Goal: Navigation & Orientation: Find specific page/section

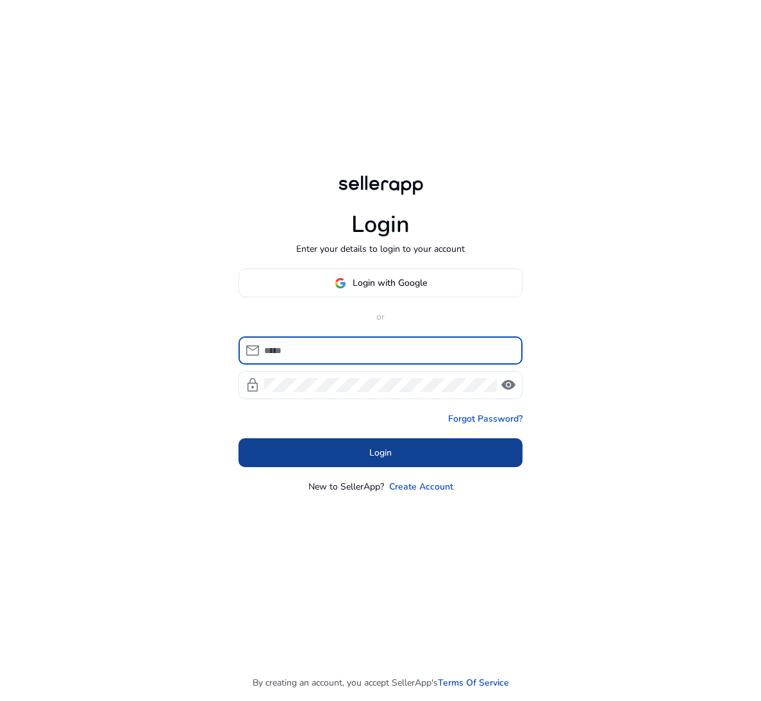
type input "**********"
click at [329, 440] on span at bounding box center [380, 453] width 284 height 31
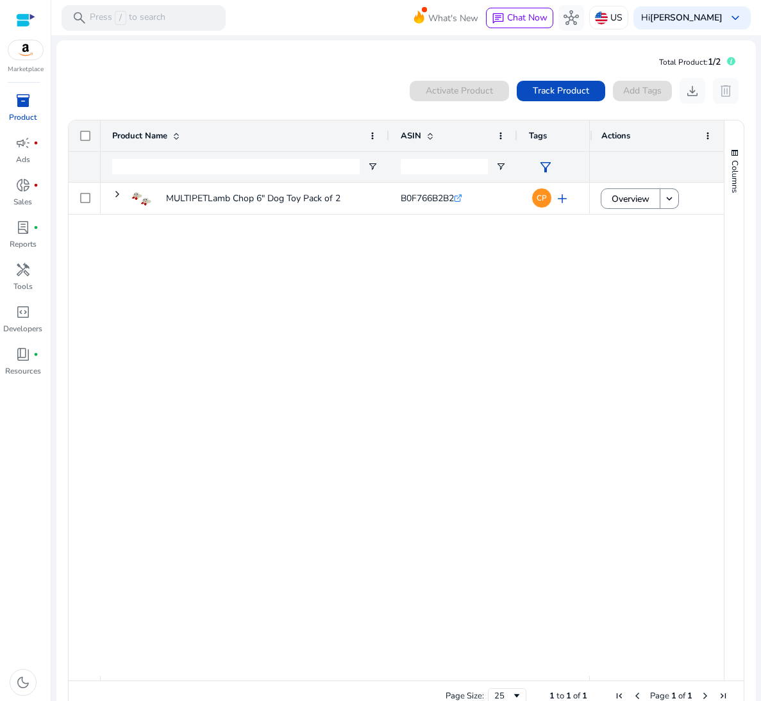
click at [22, 108] on span "inventory_2" at bounding box center [22, 100] width 15 height 15
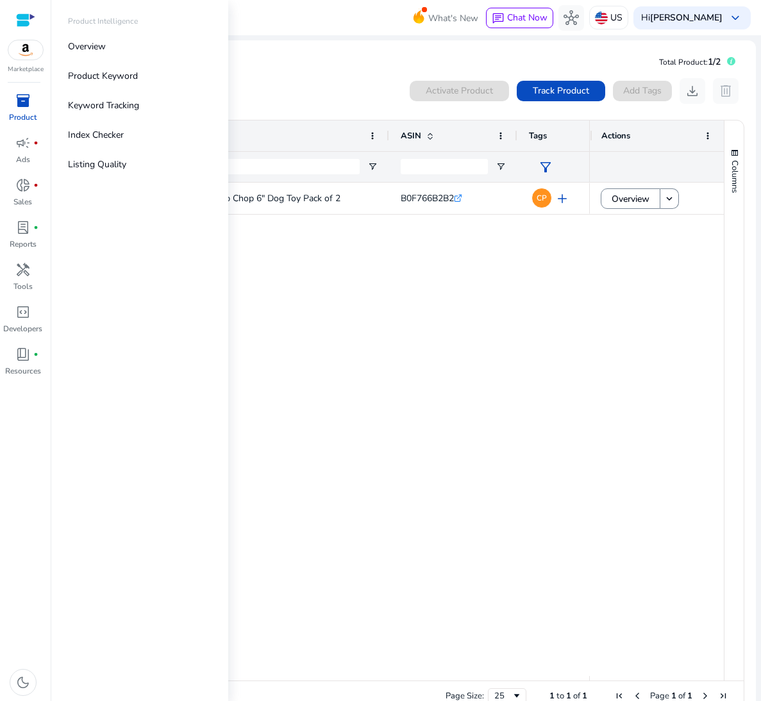
click at [22, 108] on span "inventory_2" at bounding box center [22, 100] width 15 height 15
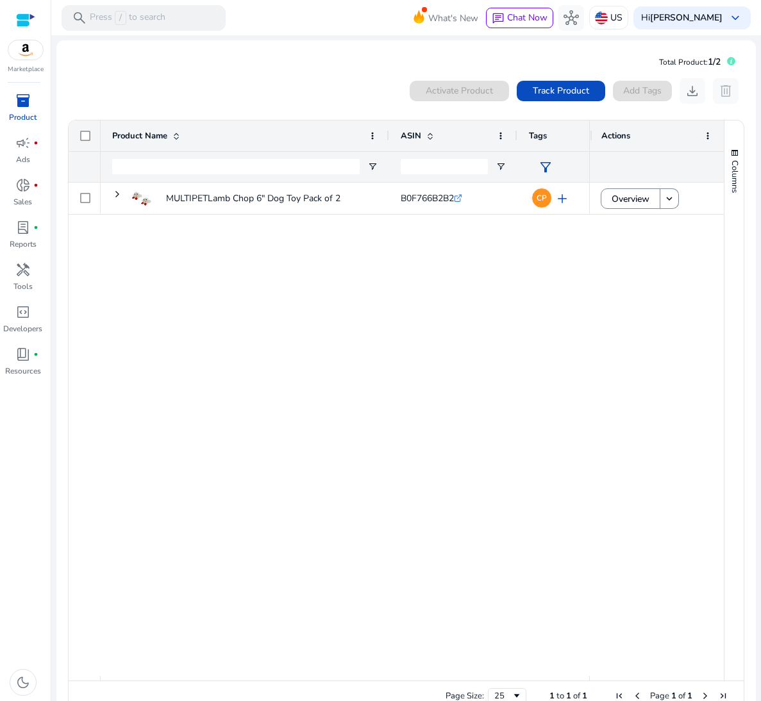
click at [391, 331] on div "MULTIPETLamb Chop 6" Dog Toy Pack of 2 B0F766B2B2 .st0{fill:#2c8af8} CP add 123…" at bounding box center [345, 430] width 488 height 494
click at [423, 138] on span at bounding box center [428, 136] width 14 height 10
click at [425, 138] on span at bounding box center [430, 136] width 10 height 10
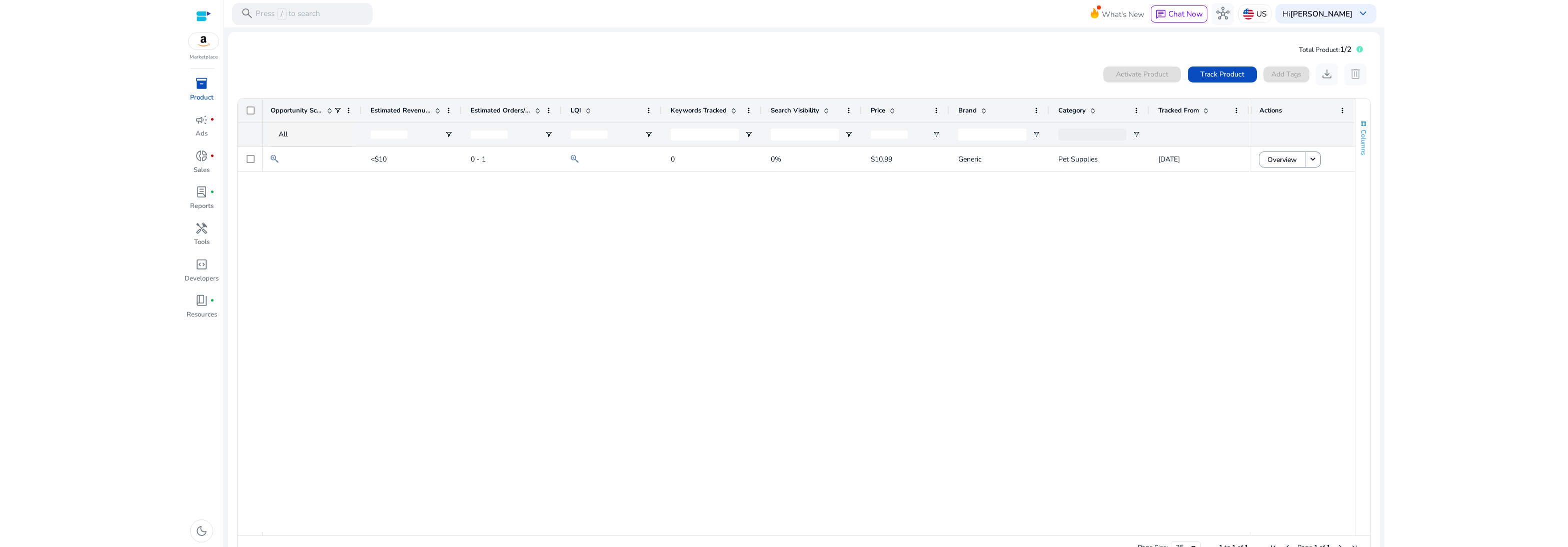
click at [593, 126] on span "button" at bounding box center [1364, 124] width 8 height 8
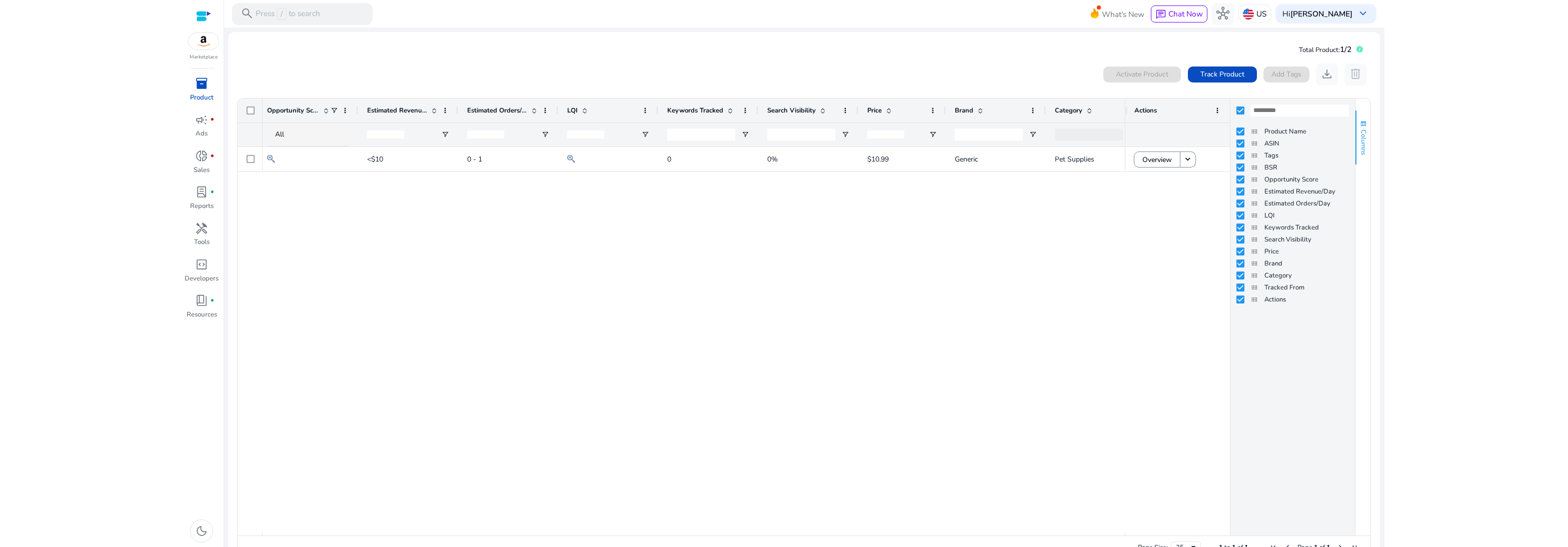
click at [593, 127] on span "button" at bounding box center [1364, 124] width 8 height 8
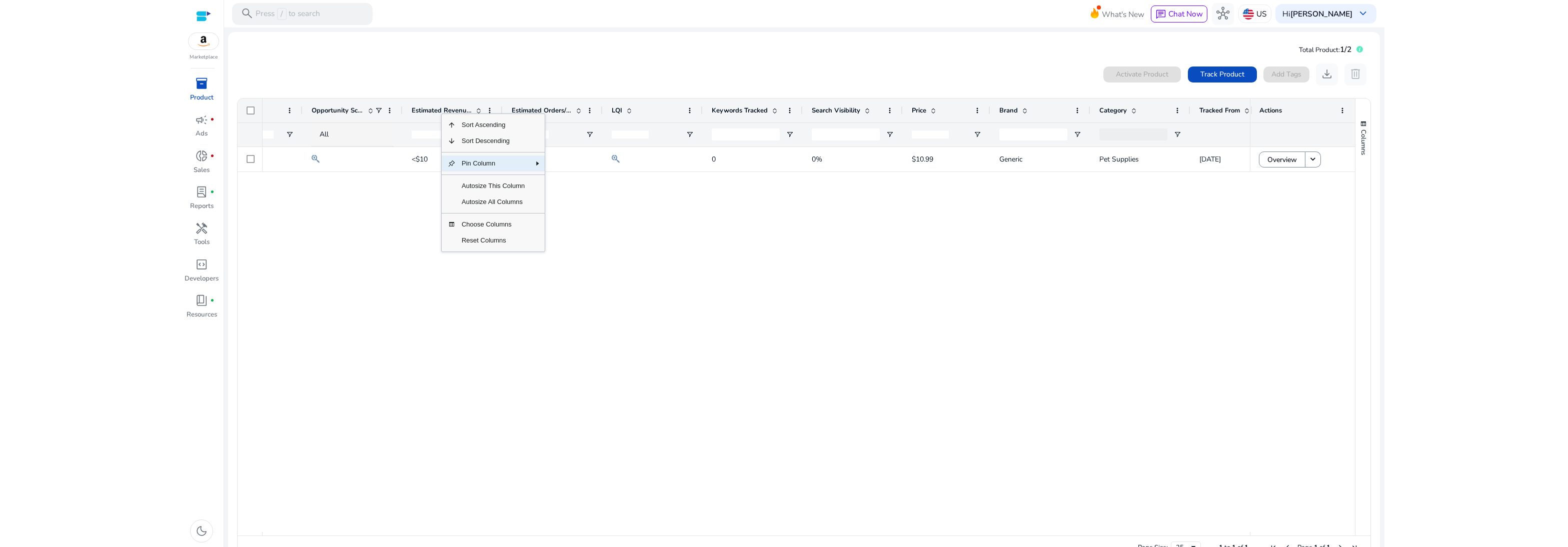
click at [482, 165] on span "Pin Column" at bounding box center [493, 163] width 75 height 16
click at [580, 190] on span "Pin Left" at bounding box center [576, 183] width 38 height 16
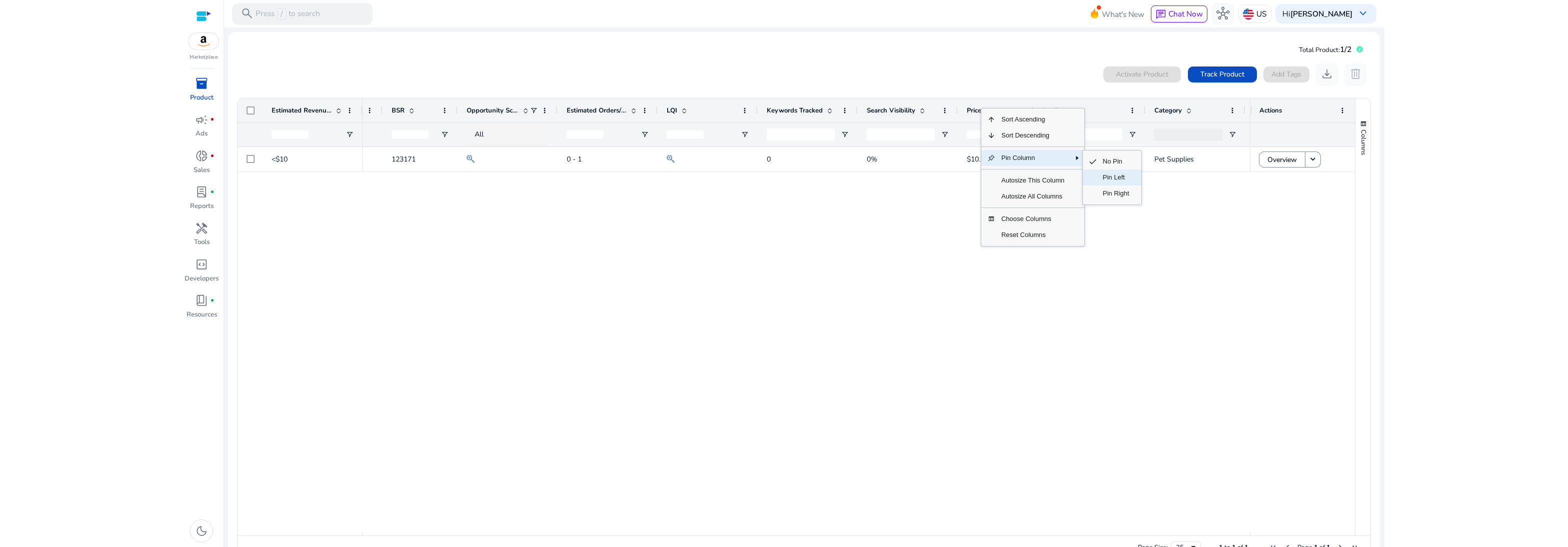
click at [593, 180] on span "Pin Left" at bounding box center [1116, 177] width 38 height 16
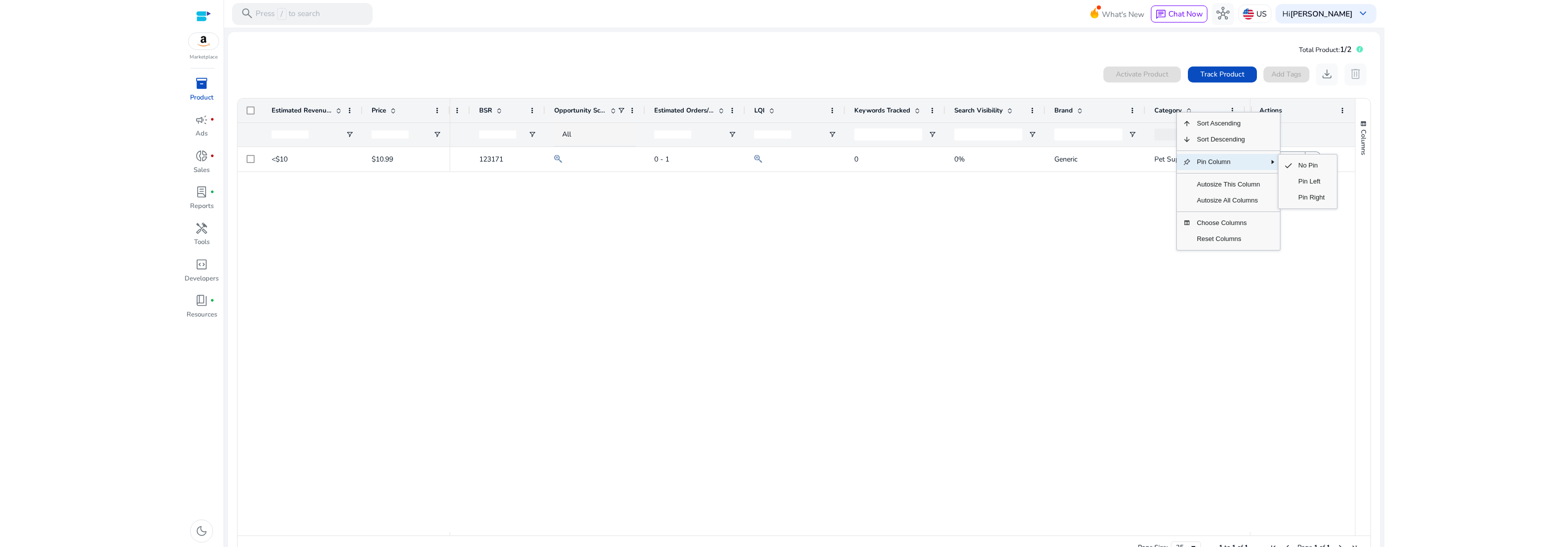
click at [593, 161] on span "Pin Column" at bounding box center [1228, 162] width 75 height 16
click at [593, 180] on span "Pin Left" at bounding box center [1311, 181] width 38 height 16
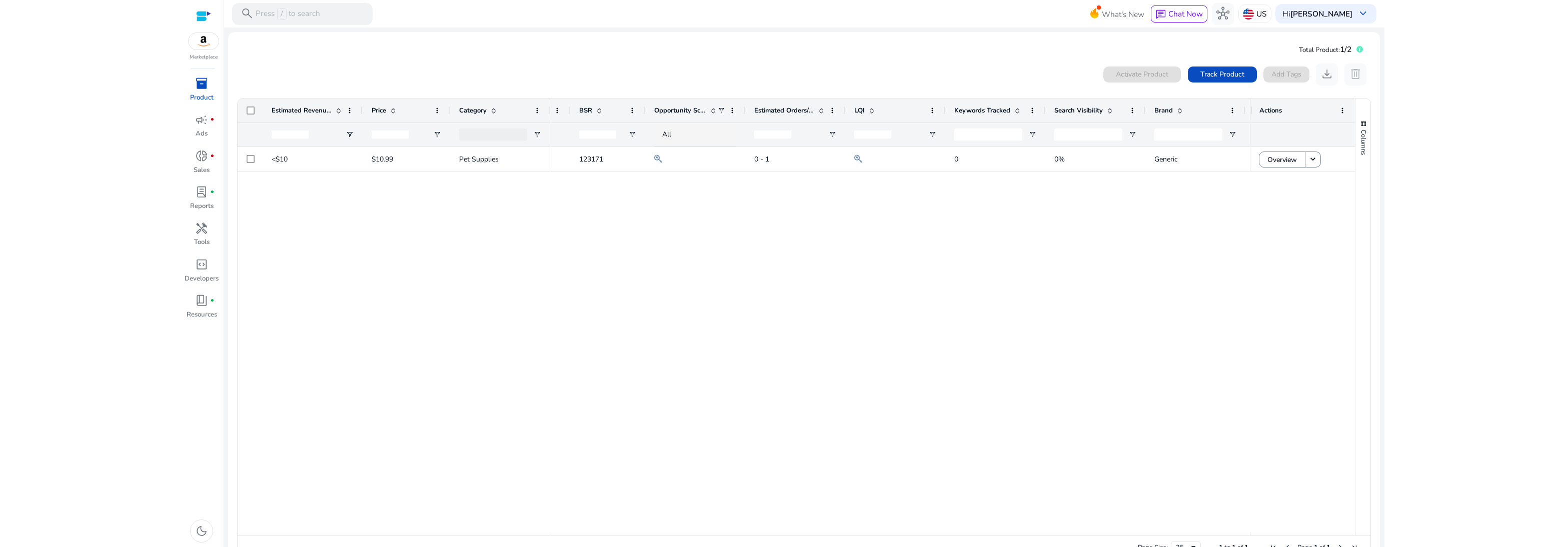
drag, startPoint x: 870, startPoint y: 530, endPoint x: 917, endPoint y: 529, distance: 47.0
click at [593, 529] on div "CP add 123171 0 - 1 0 0% Generic [DATE] B0F766B2B2 .st0{fill:#2c8af8}" at bounding box center [900, 339] width 699 height 385
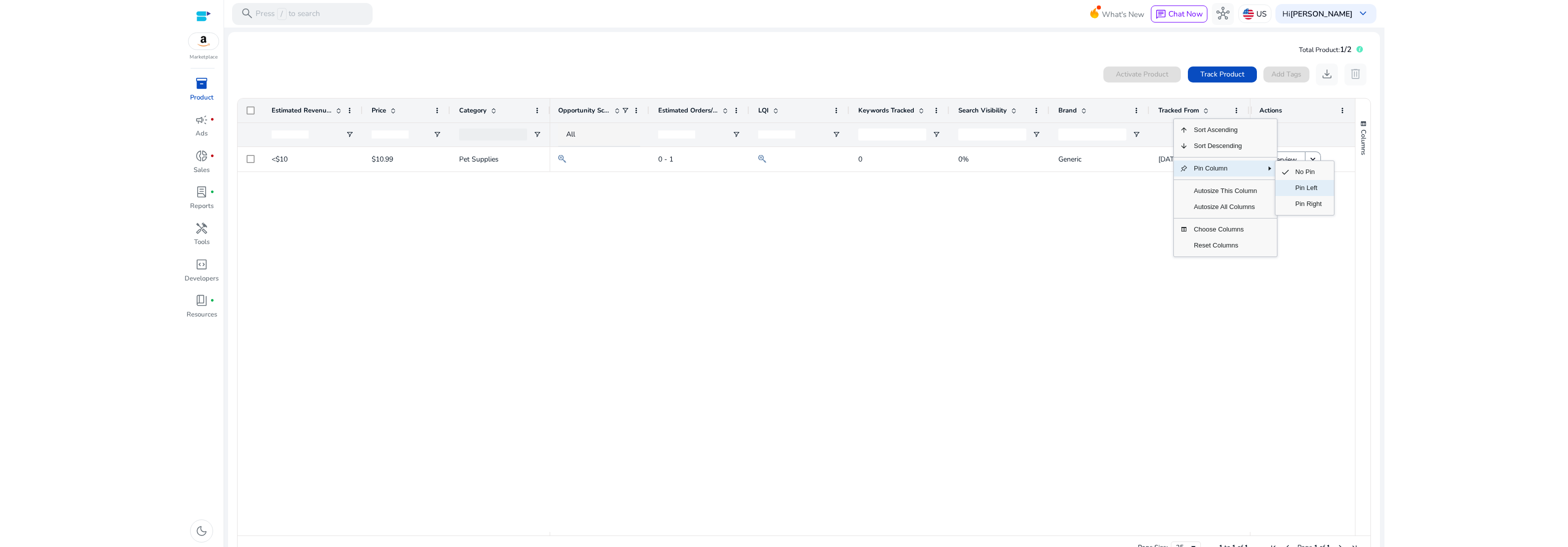
click at [593, 189] on span "Pin Left" at bounding box center [1308, 188] width 38 height 16
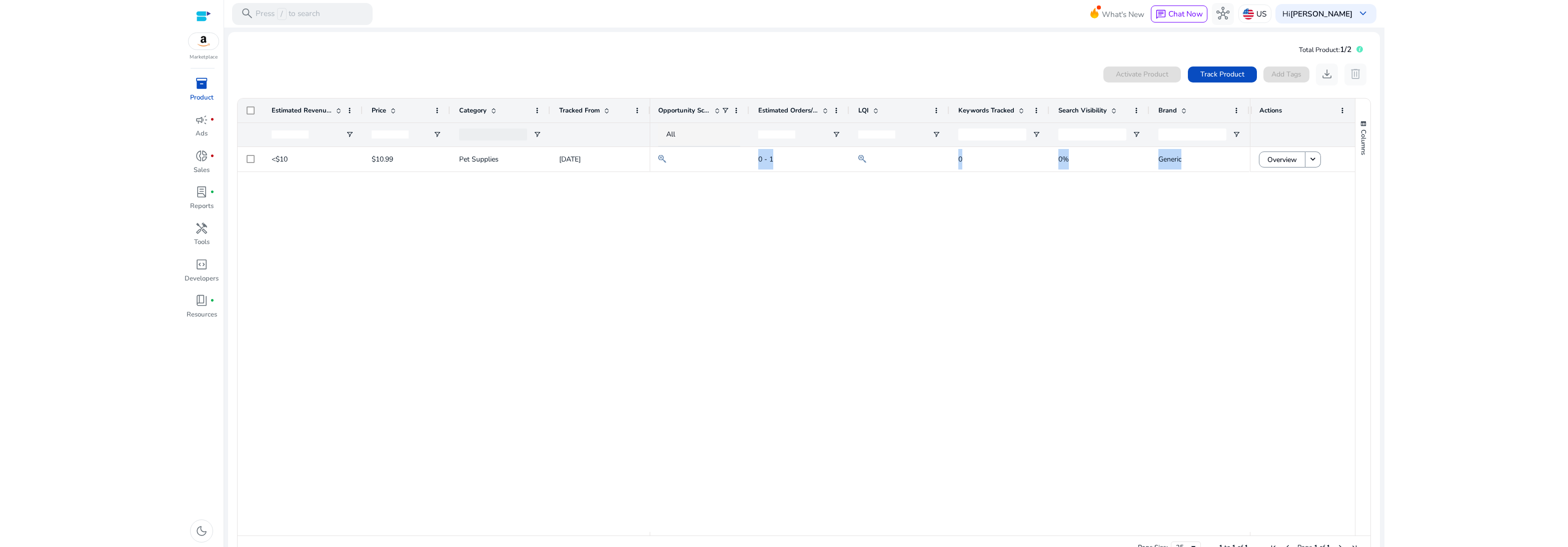
drag, startPoint x: 1039, startPoint y: 531, endPoint x: 1137, endPoint y: 532, distance: 98.0
click at [593, 532] on div "Estimated Revenue/Day Price Category" at bounding box center [795, 317] width 1117 height 437
click at [593, 509] on div "CP add 123171 0 - 1 0 0% Generic" at bounding box center [950, 339] width 599 height 385
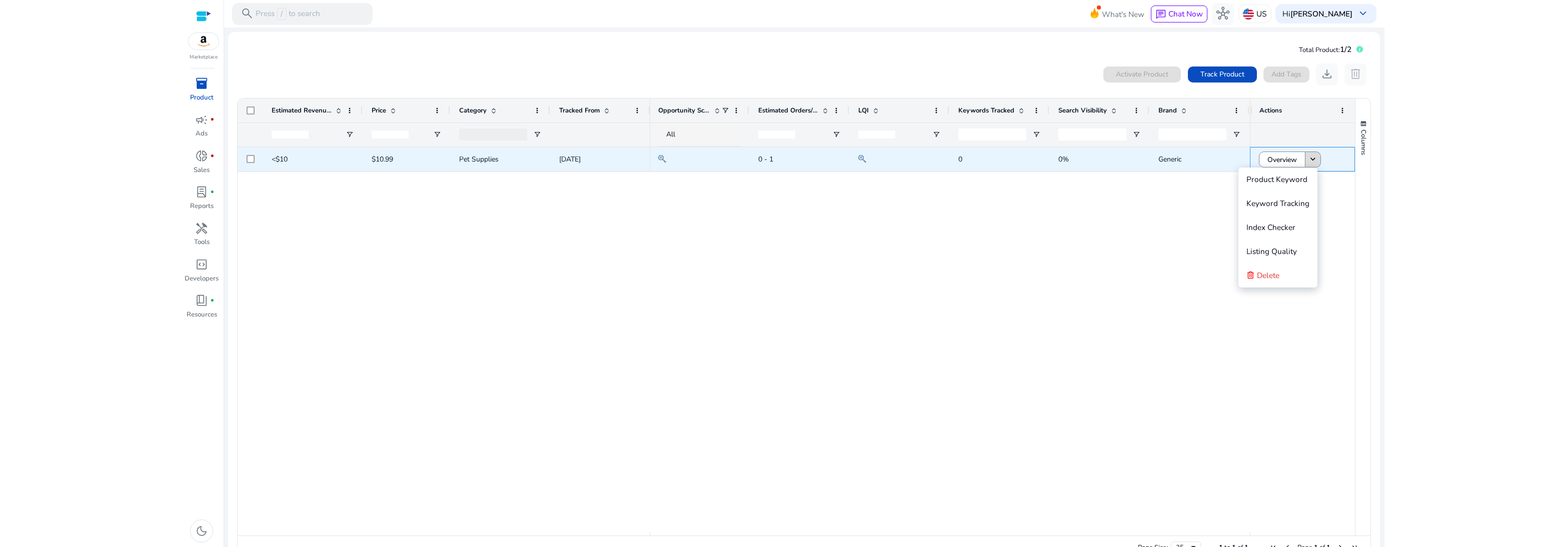
click at [593, 164] on mat-icon "keyboard_arrow_down" at bounding box center [1313, 159] width 10 height 10
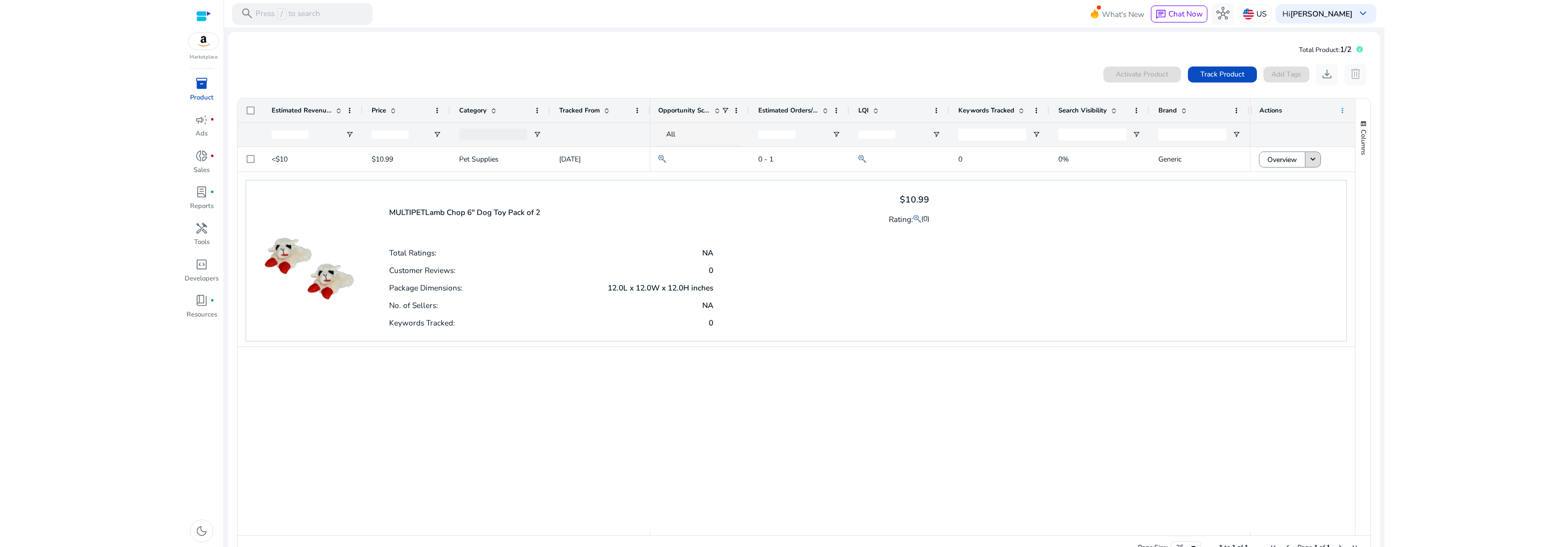
drag, startPoint x: 1292, startPoint y: 125, endPoint x: 1340, endPoint y: 109, distance: 50.6
click at [593, 109] on span at bounding box center [1342, 111] width 8 height 8
click at [593, 138] on span "Pin Left" at bounding box center [1239, 140] width 38 height 16
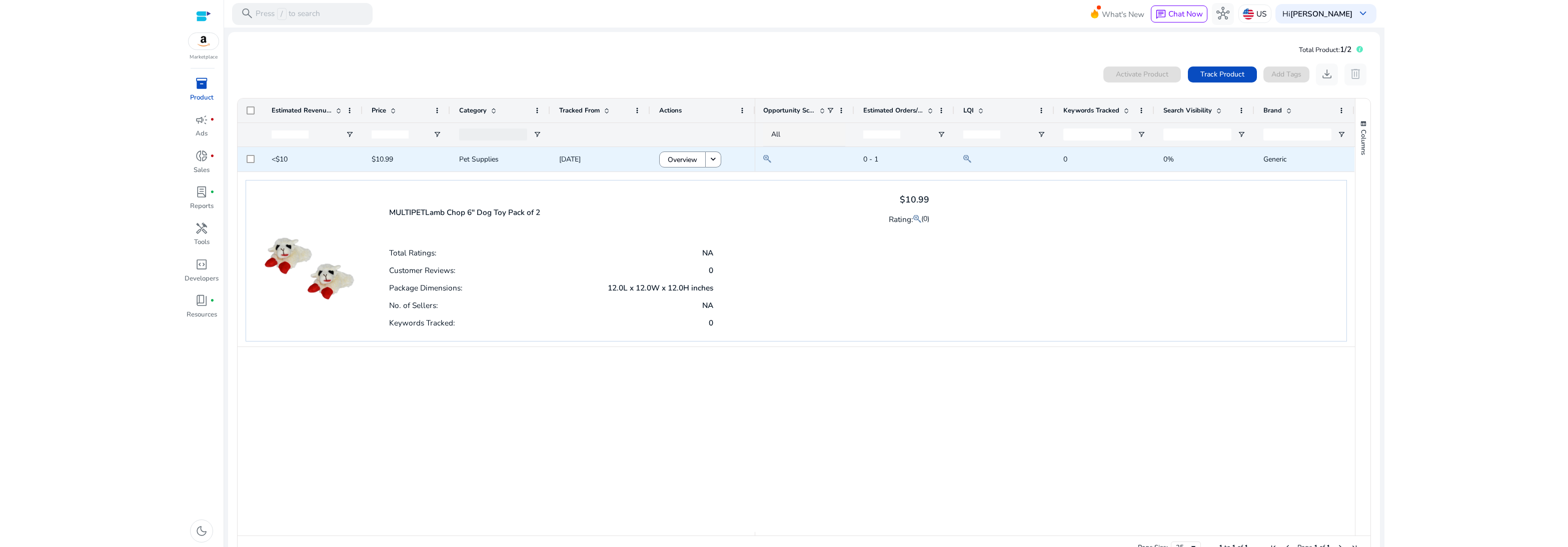
click at [593, 158] on span "0 - 1" at bounding box center [904, 159] width 82 height 20
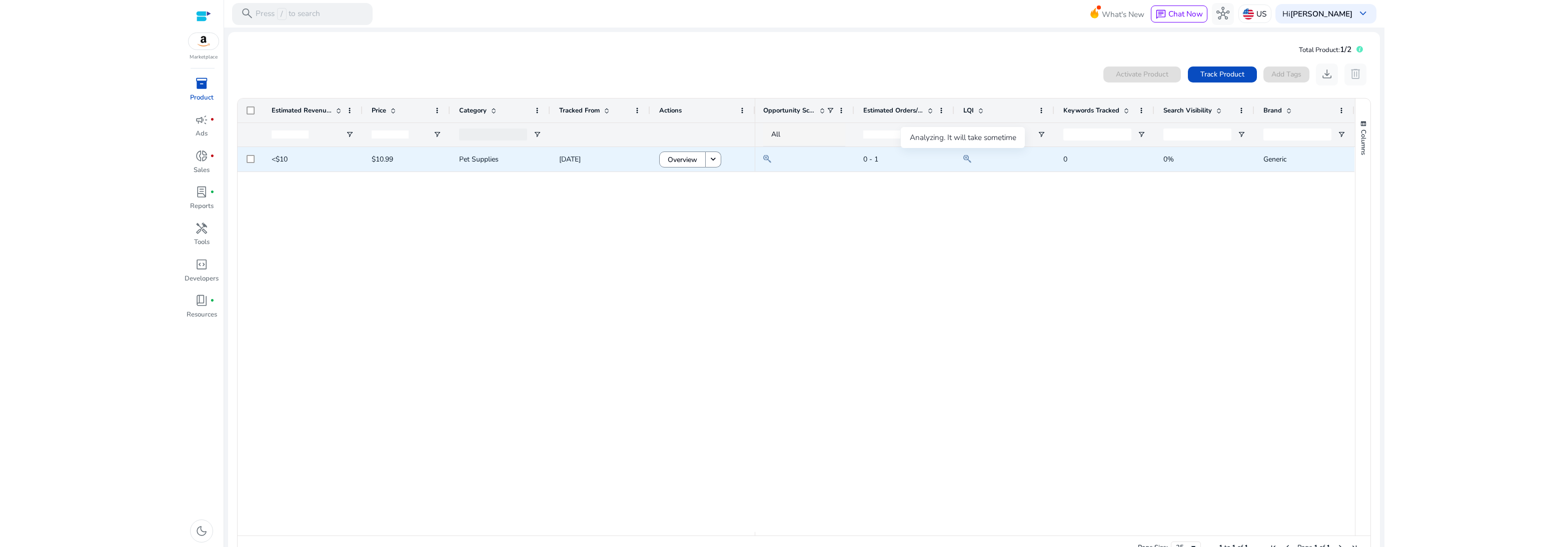
click at [593, 156] on mat-icon at bounding box center [968, 158] width 8 height 13
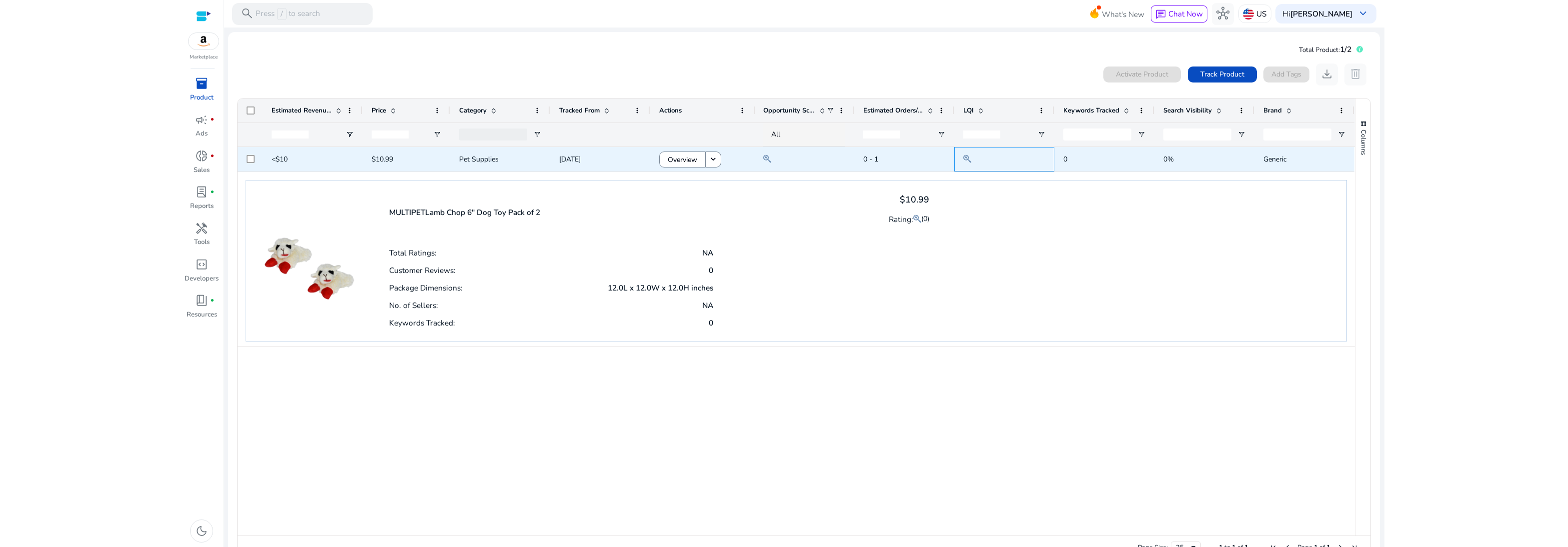
click at [593, 158] on mat-icon at bounding box center [968, 158] width 8 height 13
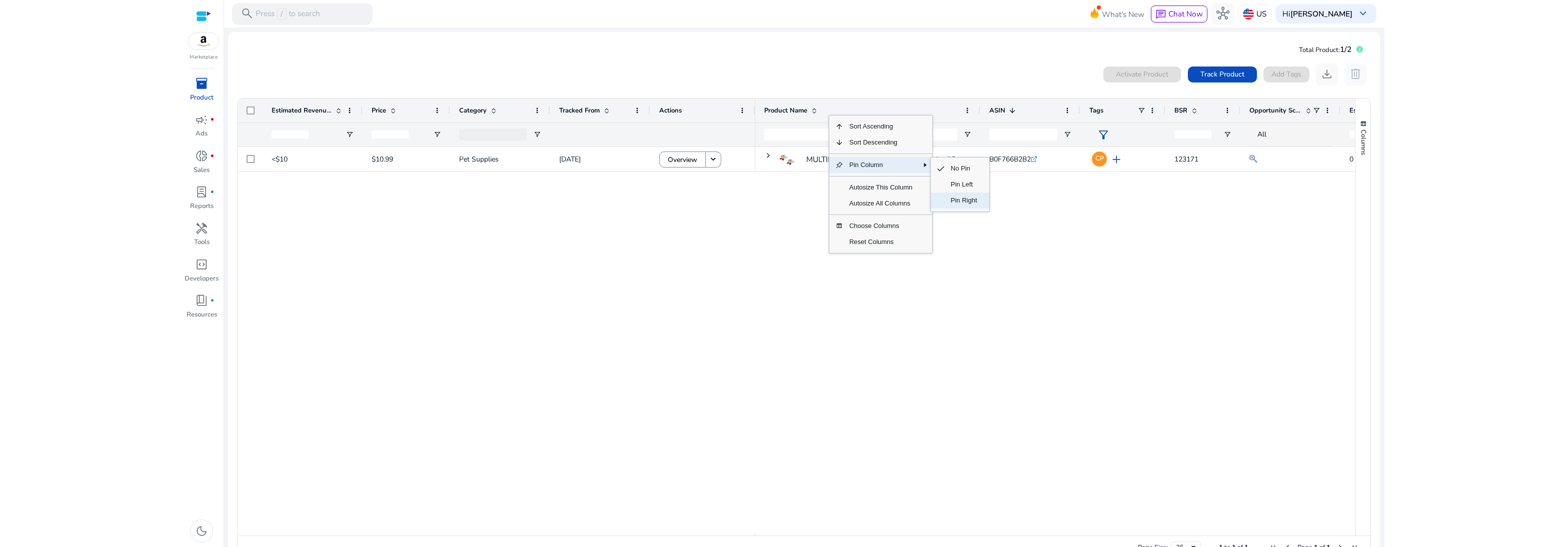
click at [593, 200] on span "Pin Right" at bounding box center [964, 201] width 38 height 16
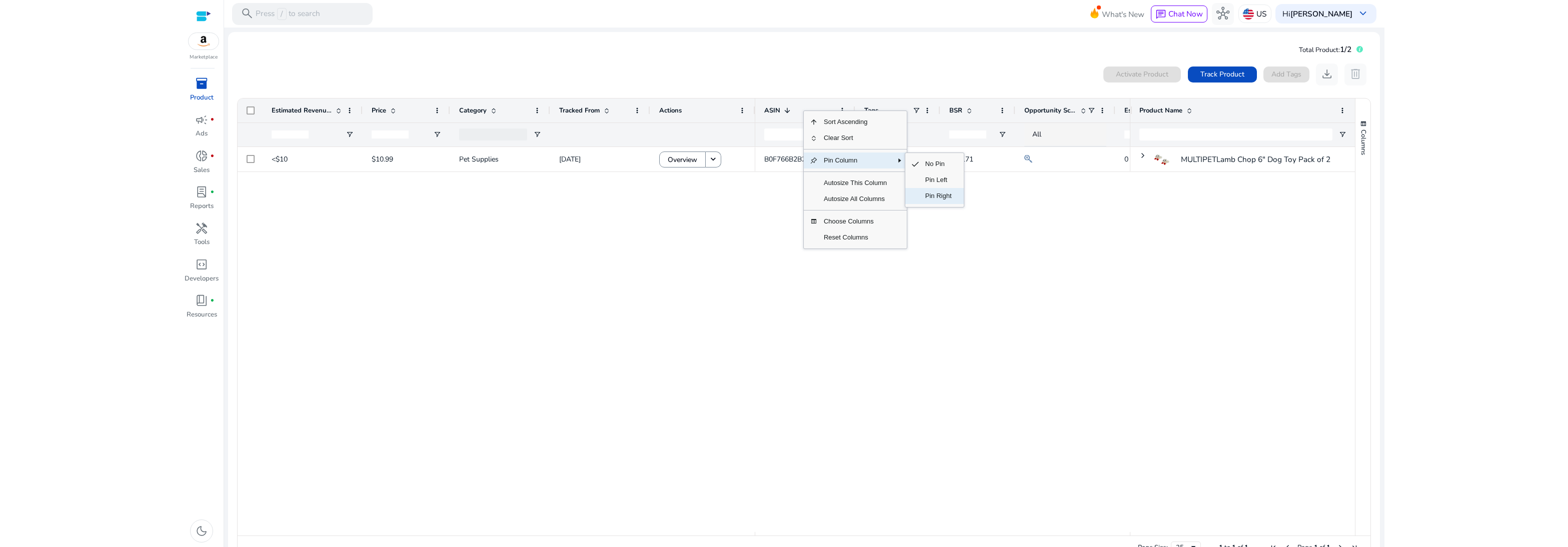
click at [593, 196] on span "Pin Right" at bounding box center [938, 196] width 38 height 16
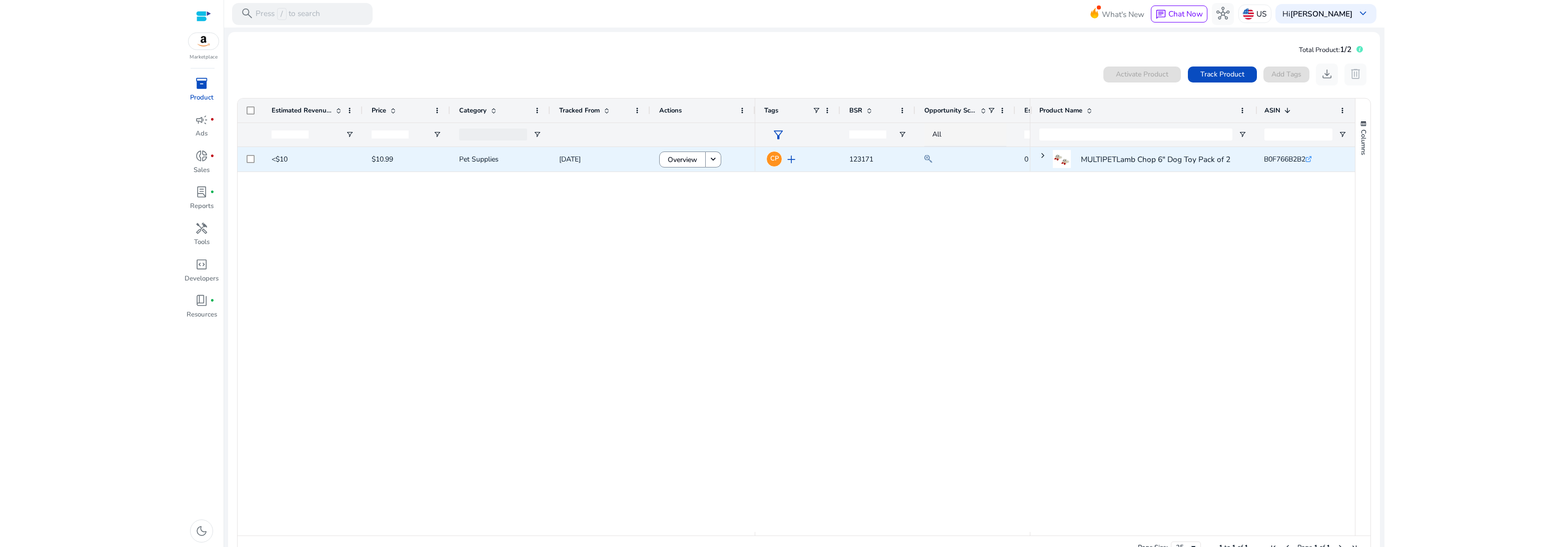
click at [593, 163] on span "123171" at bounding box center [861, 159] width 24 height 9
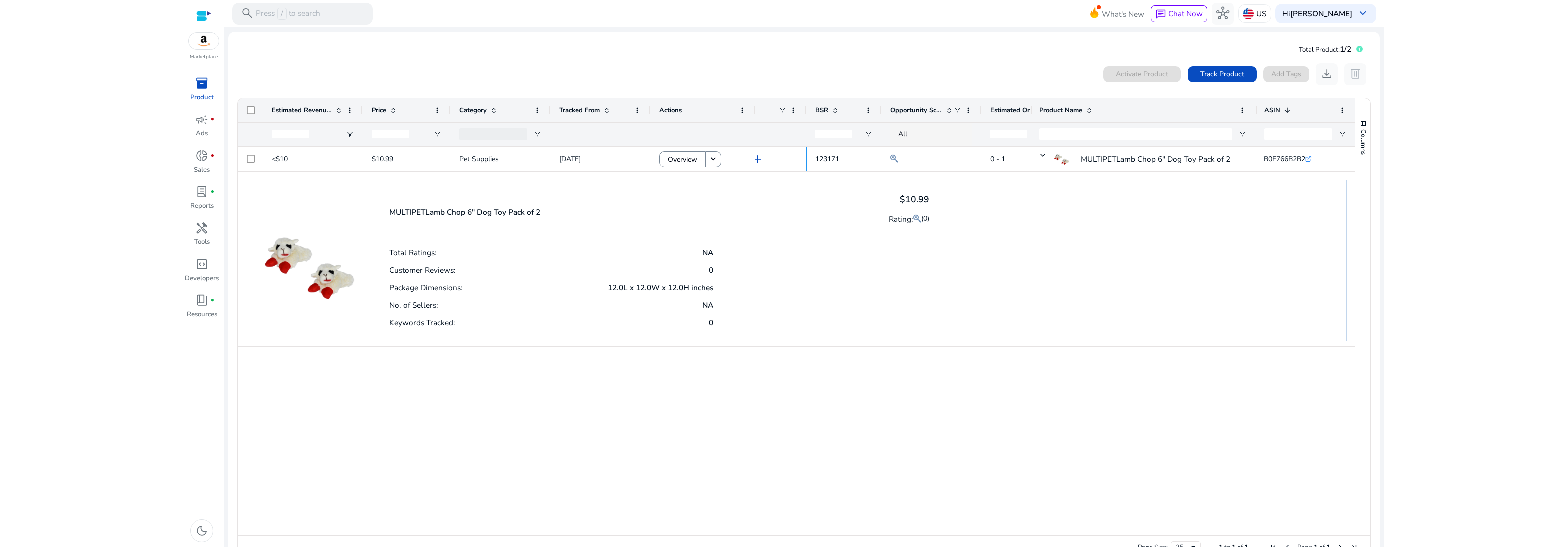
scroll to position [0, 62]
click at [593, 147] on div "Competitors Product" at bounding box center [773, 137] width 86 height 21
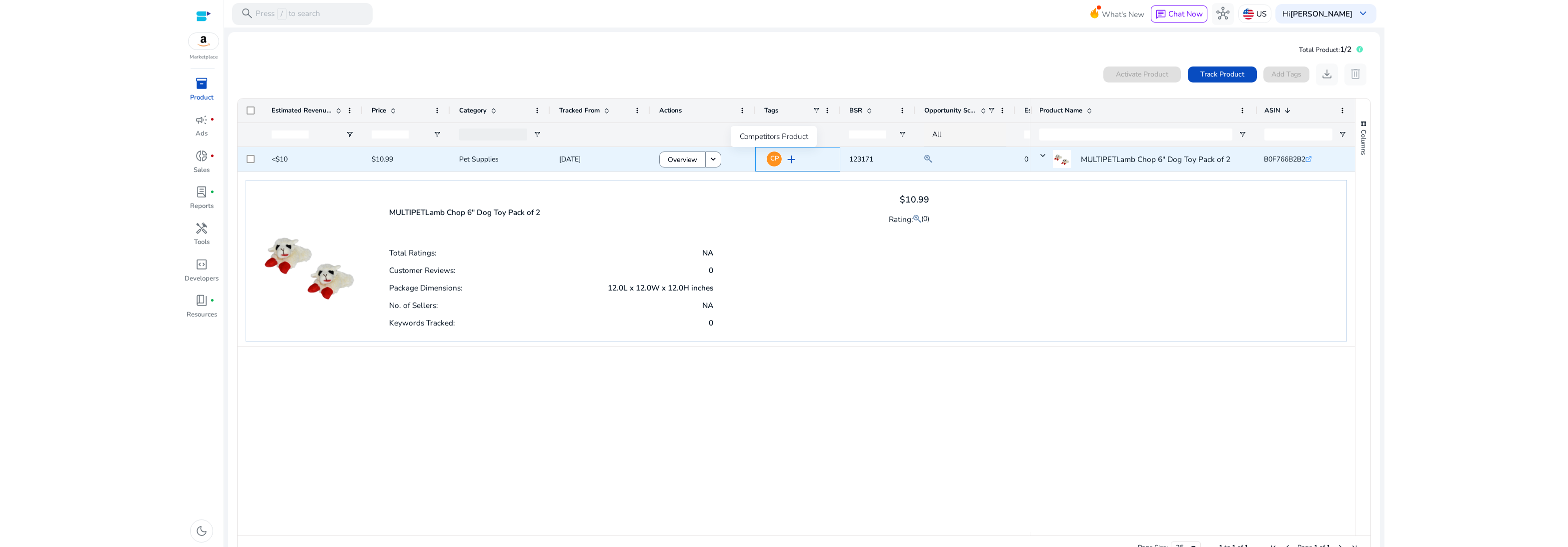
click at [593, 160] on span "CP" at bounding box center [774, 158] width 9 height 6
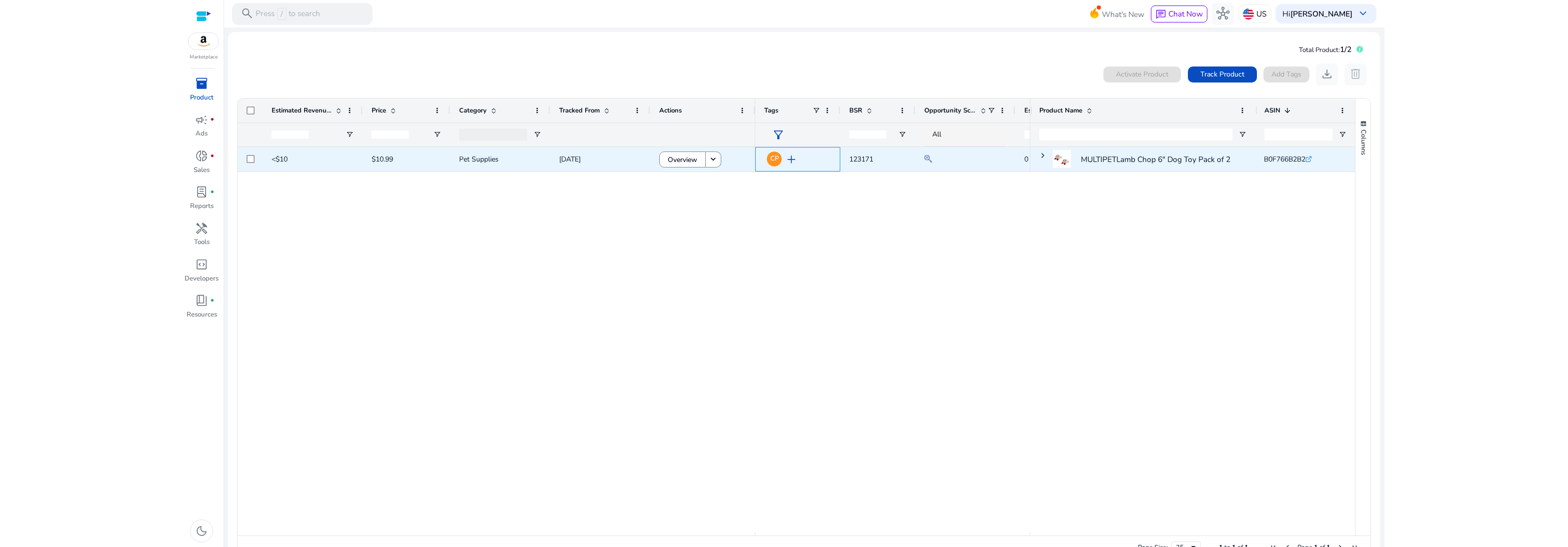
click at [593, 160] on span "CP" at bounding box center [774, 158] width 9 height 6
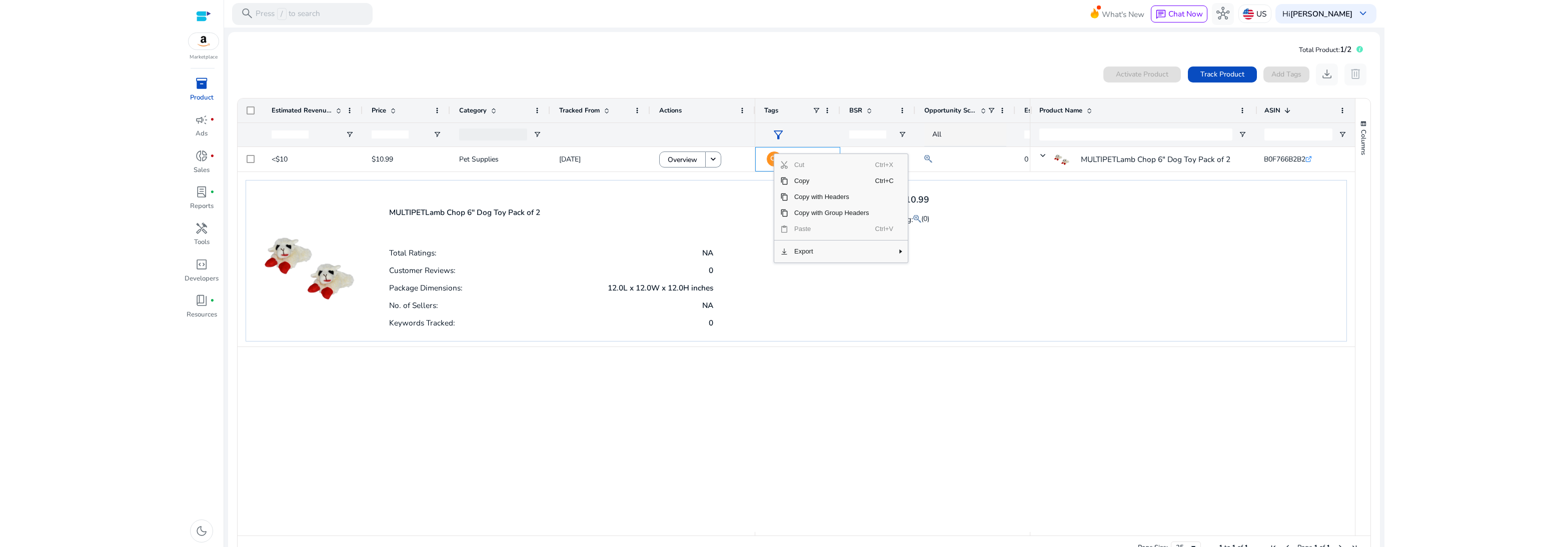
click at [593, 130] on div "filter_alt" at bounding box center [798, 135] width 67 height 23
click at [593, 111] on div "Tags" at bounding box center [798, 110] width 85 height 24
click at [593, 112] on span at bounding box center [827, 111] width 8 height 8
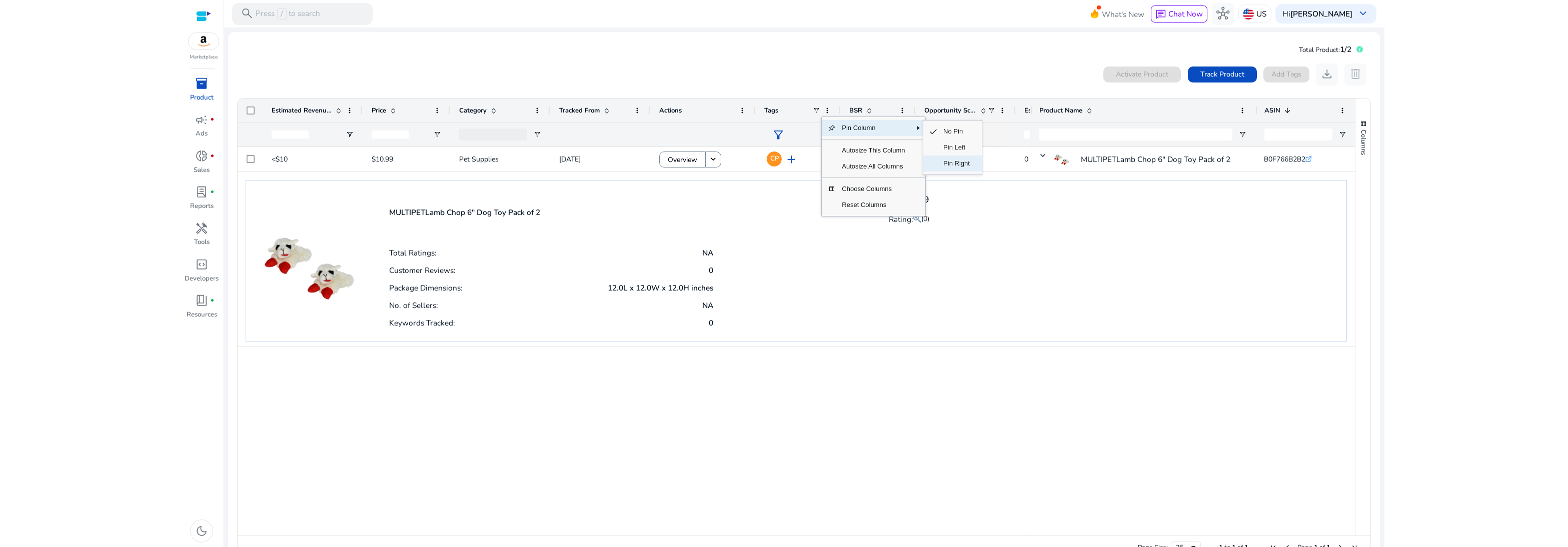
click at [593, 168] on span "Pin Right" at bounding box center [956, 163] width 38 height 16
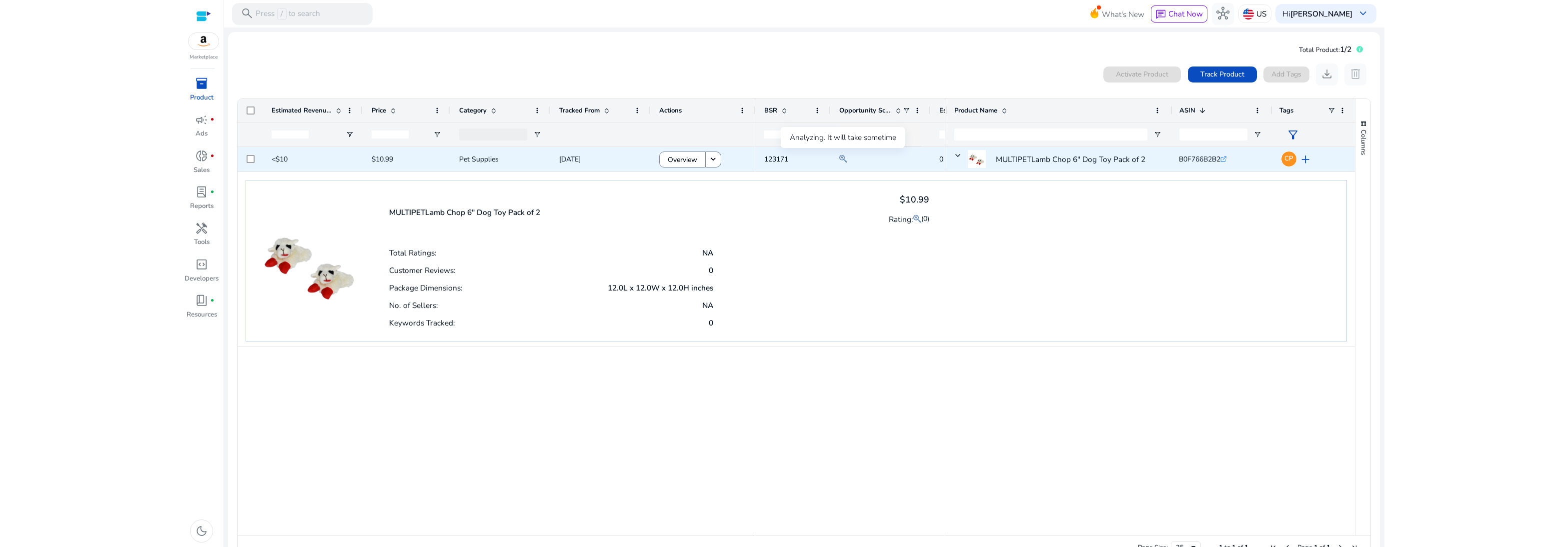
click at [593, 157] on mat-icon at bounding box center [844, 158] width 8 height 13
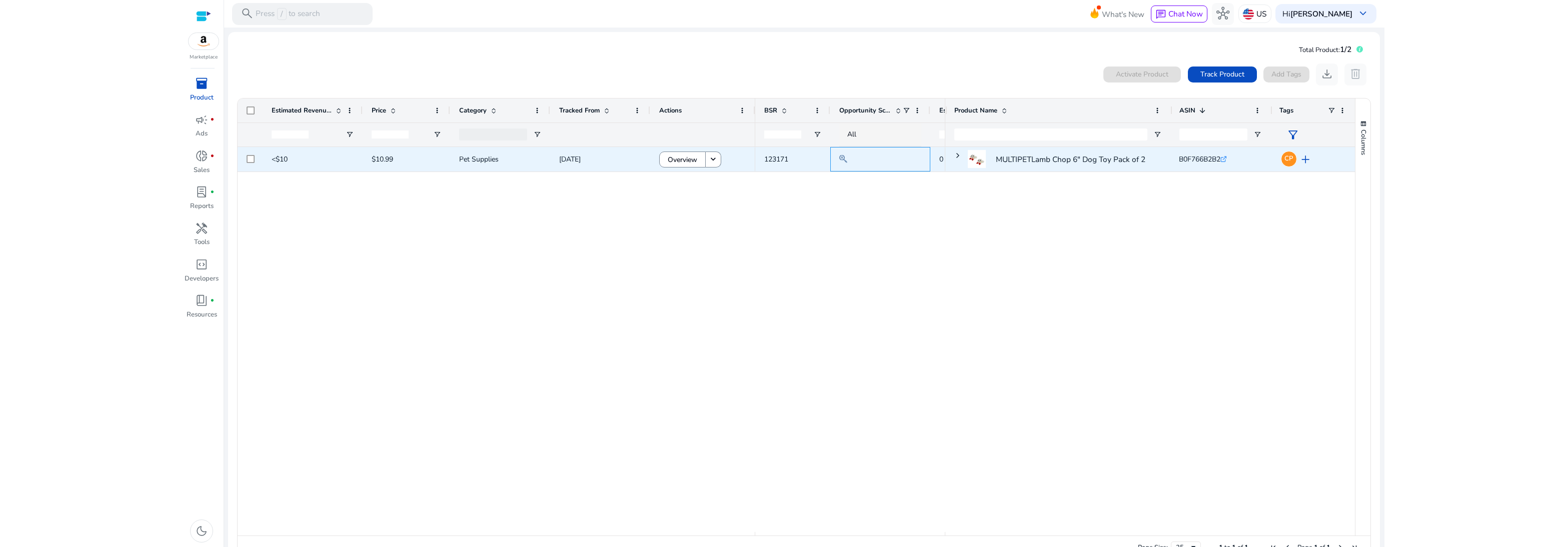
click at [593, 157] on mat-icon at bounding box center [844, 158] width 8 height 13
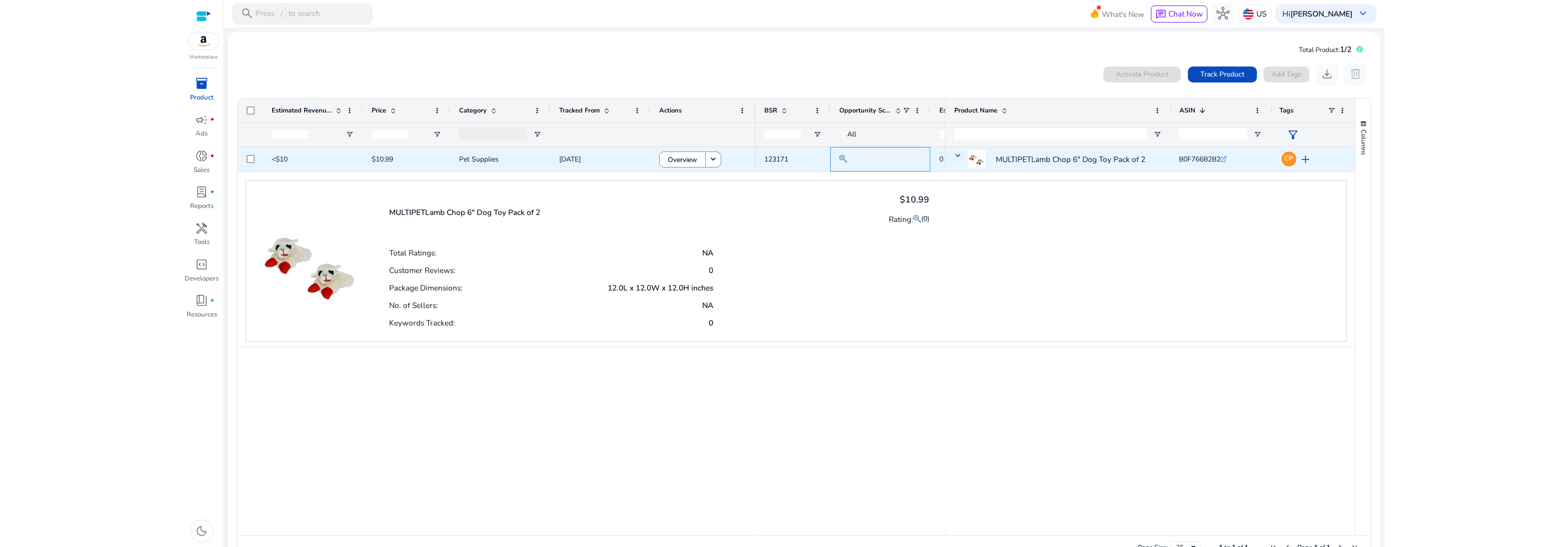
click at [593, 157] on mat-icon at bounding box center [844, 158] width 8 height 13
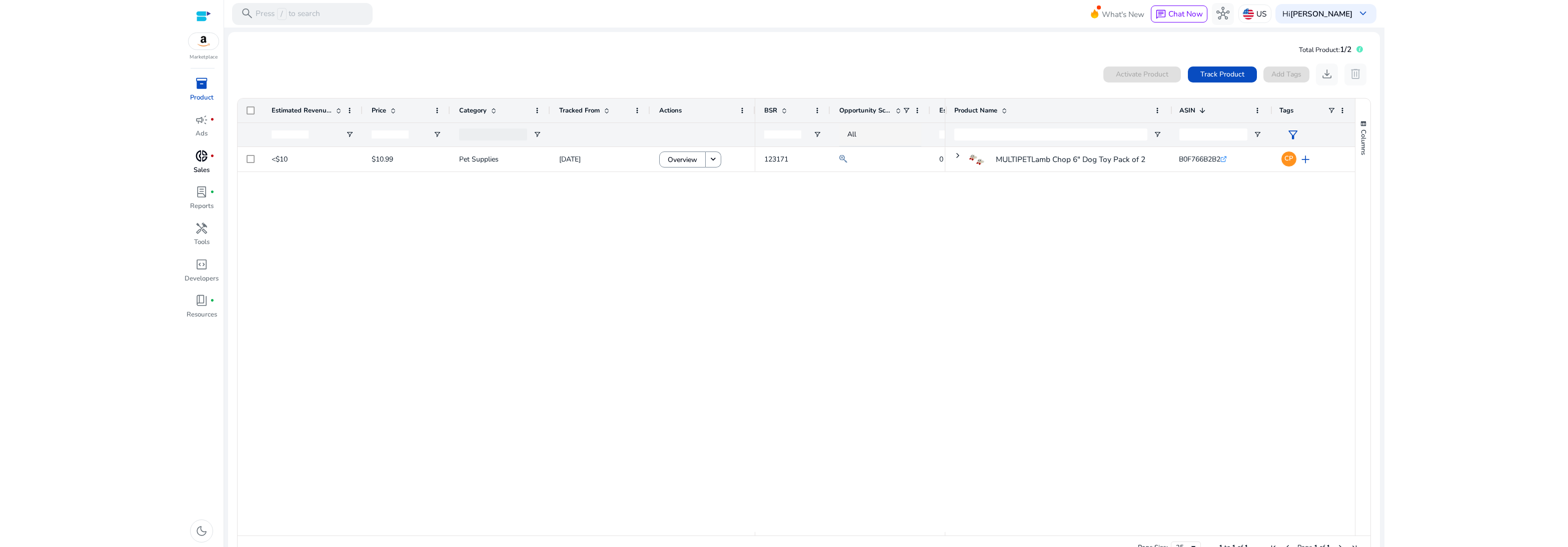
click at [215, 170] on link "donut_small fiber_manual_record Sales" at bounding box center [202, 165] width 36 height 36
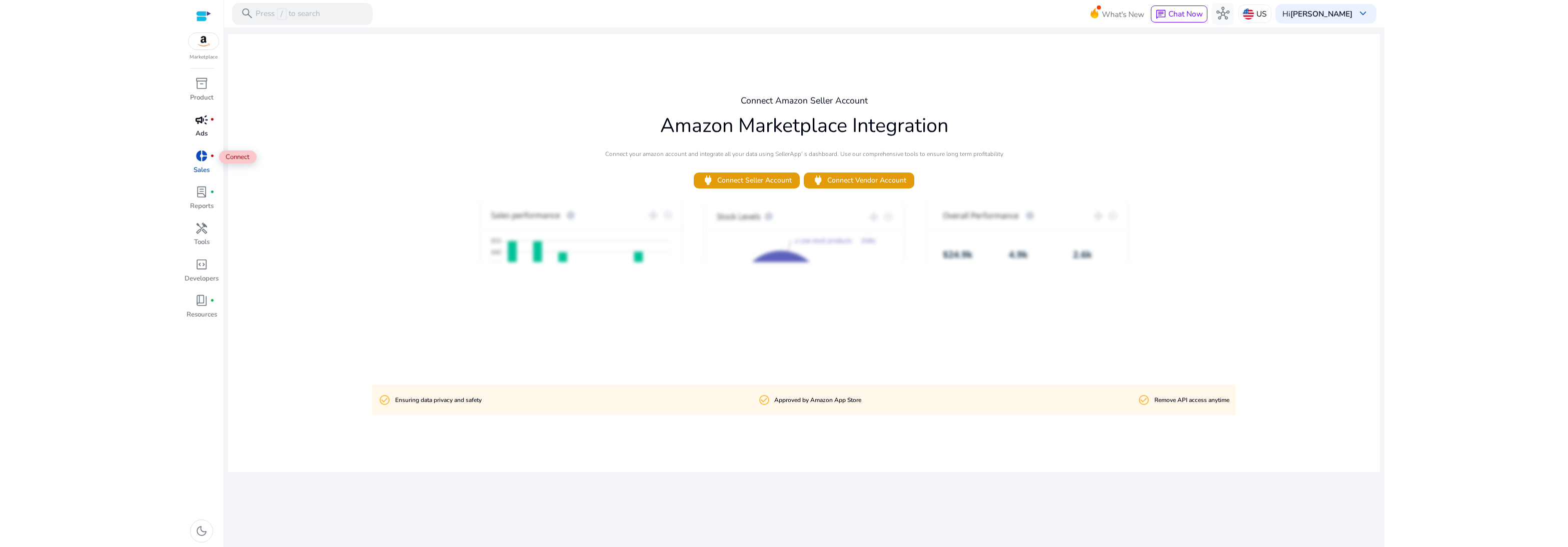
click at [210, 136] on link "campaign fiber_manual_record Ads" at bounding box center [202, 129] width 36 height 36
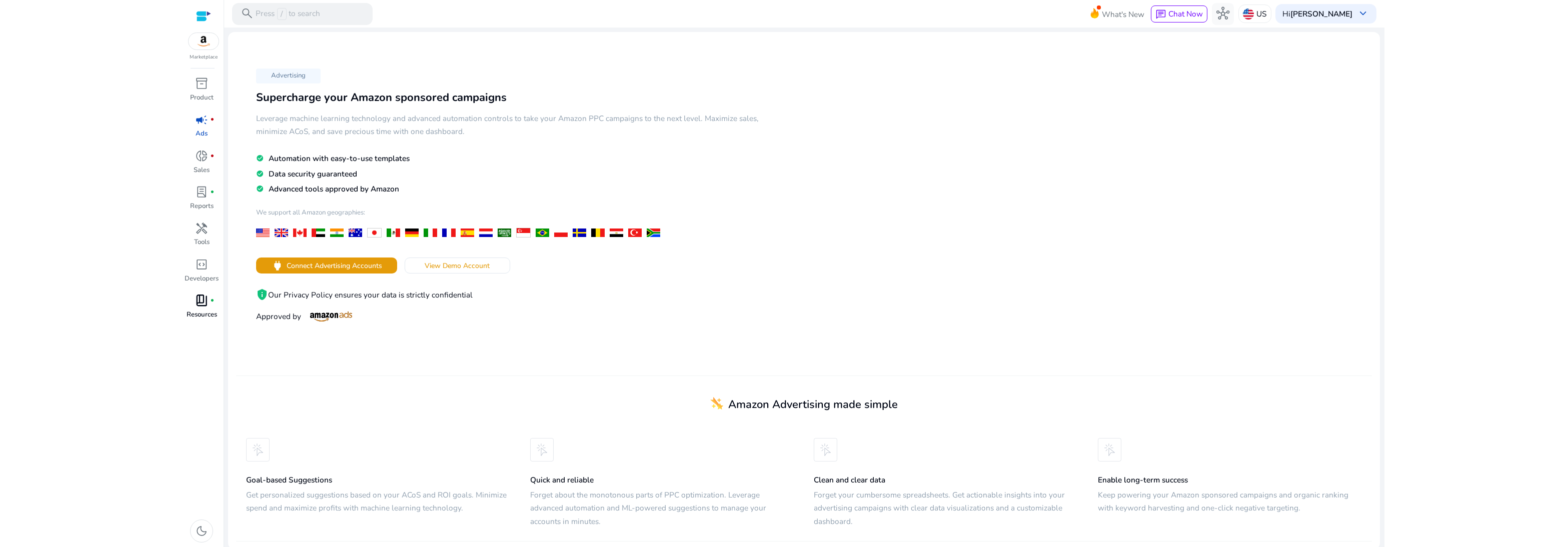
click at [194, 297] on div "book_4 fiber_manual_record" at bounding box center [201, 300] width 30 height 17
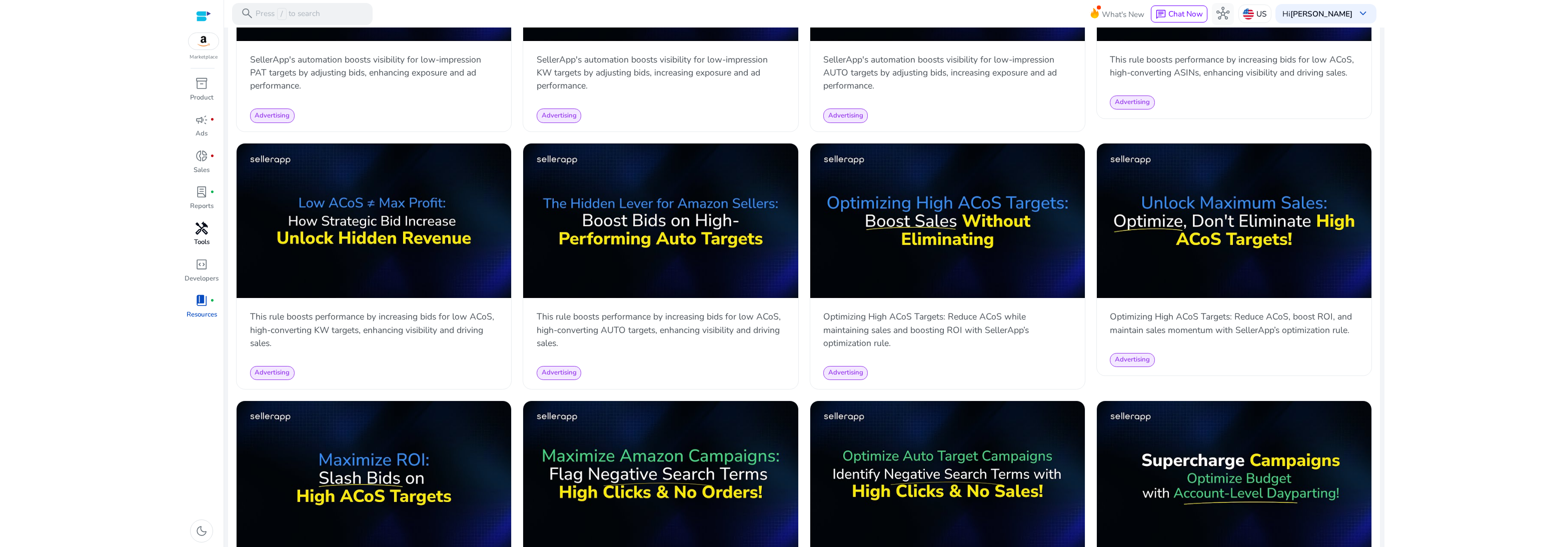
click at [197, 243] on p "Tools" at bounding box center [202, 242] width 16 height 10
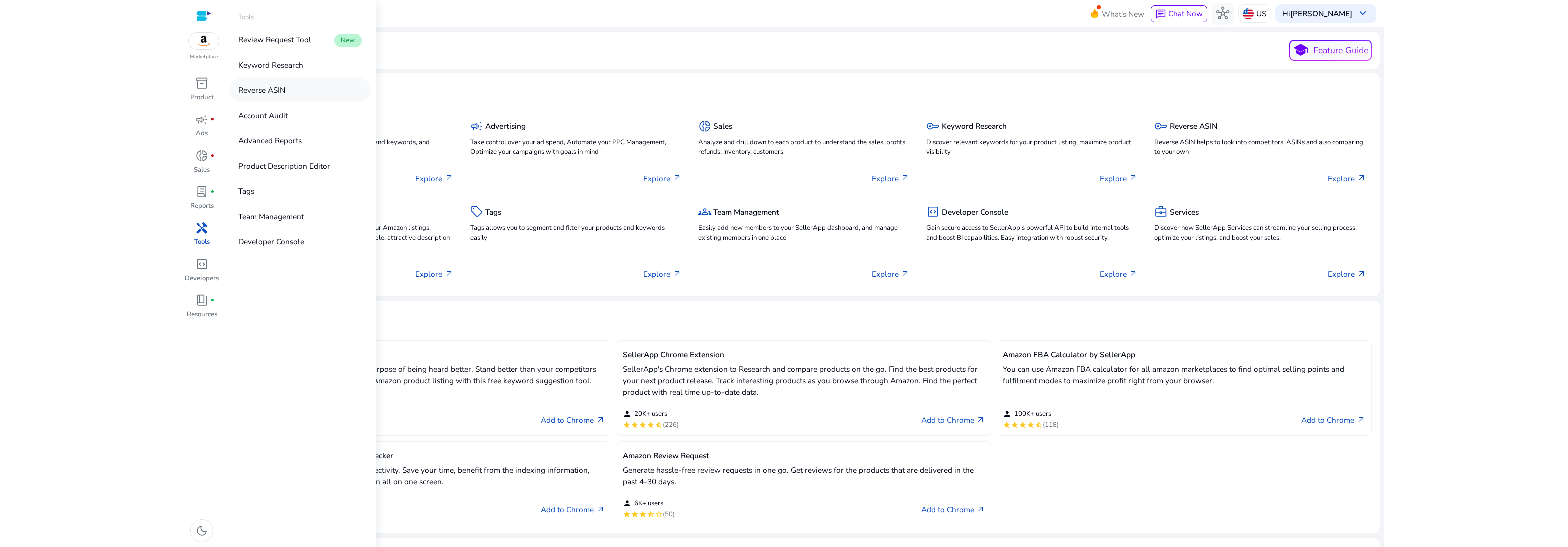
click at [251, 87] on p "Reverse ASIN" at bounding box center [261, 90] width 47 height 12
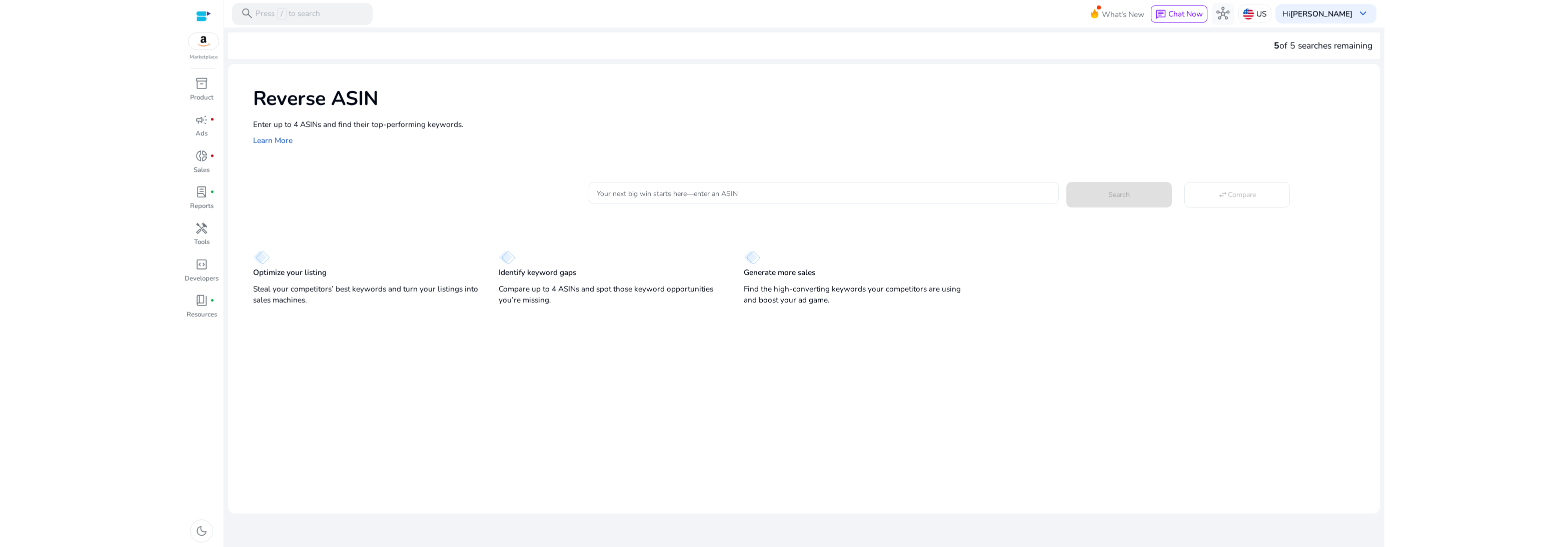
click at [593, 198] on div at bounding box center [823, 193] width 453 height 22
drag, startPoint x: 635, startPoint y: 198, endPoint x: 202, endPoint y: 155, distance: 435.1
click at [202, 155] on span "donut_small" at bounding box center [201, 156] width 13 height 13
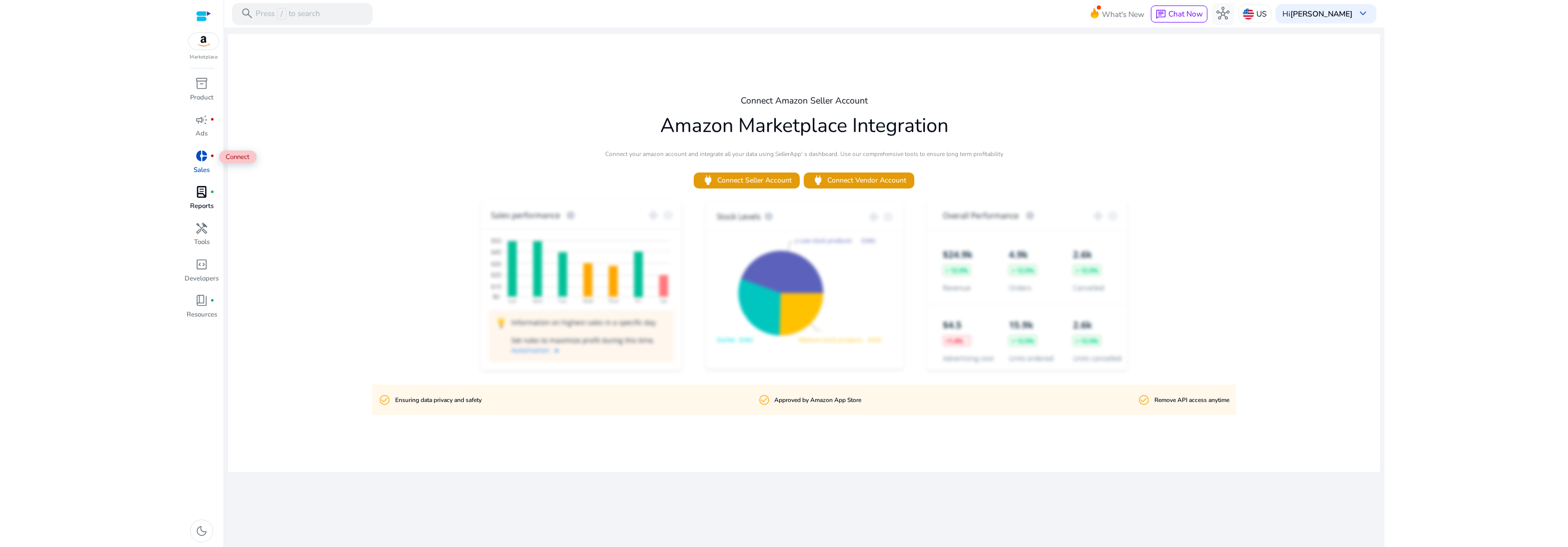
click at [201, 194] on span "lab_profile" at bounding box center [201, 192] width 13 height 13
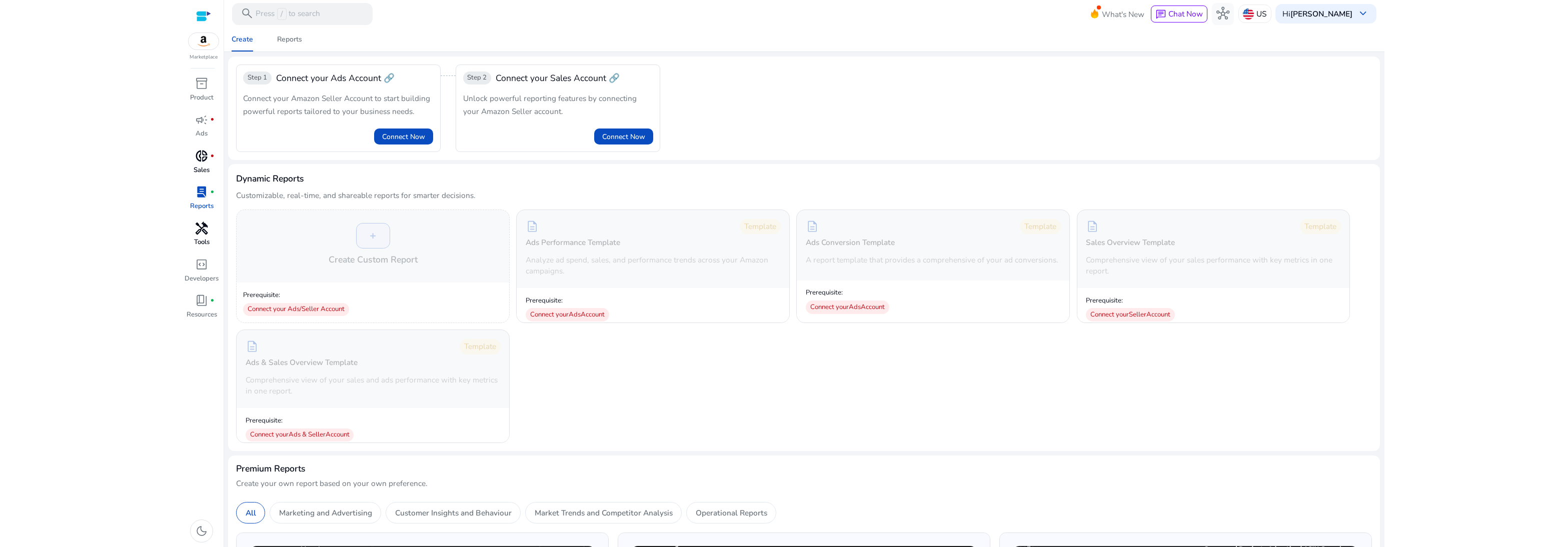
click at [201, 252] on link "handyman Tools" at bounding box center [202, 237] width 36 height 36
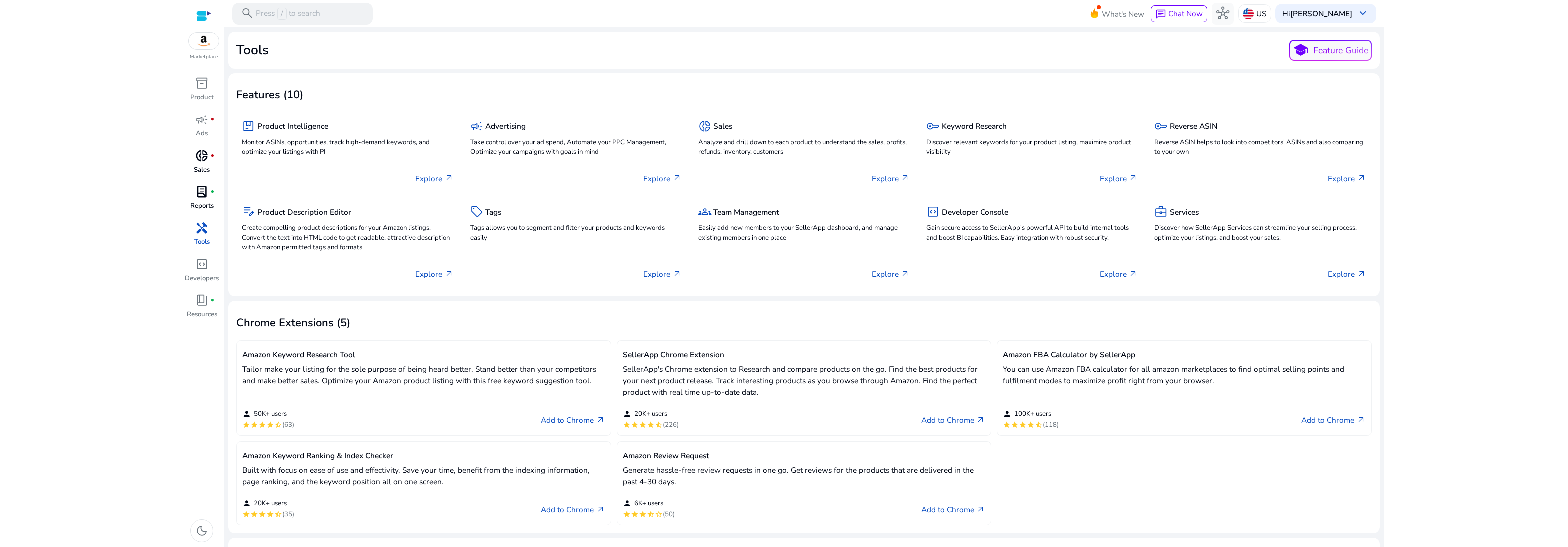
click at [213, 52] on div "Marketplace" at bounding box center [204, 30] width 40 height 61
click at [208, 46] on img at bounding box center [204, 41] width 30 height 16
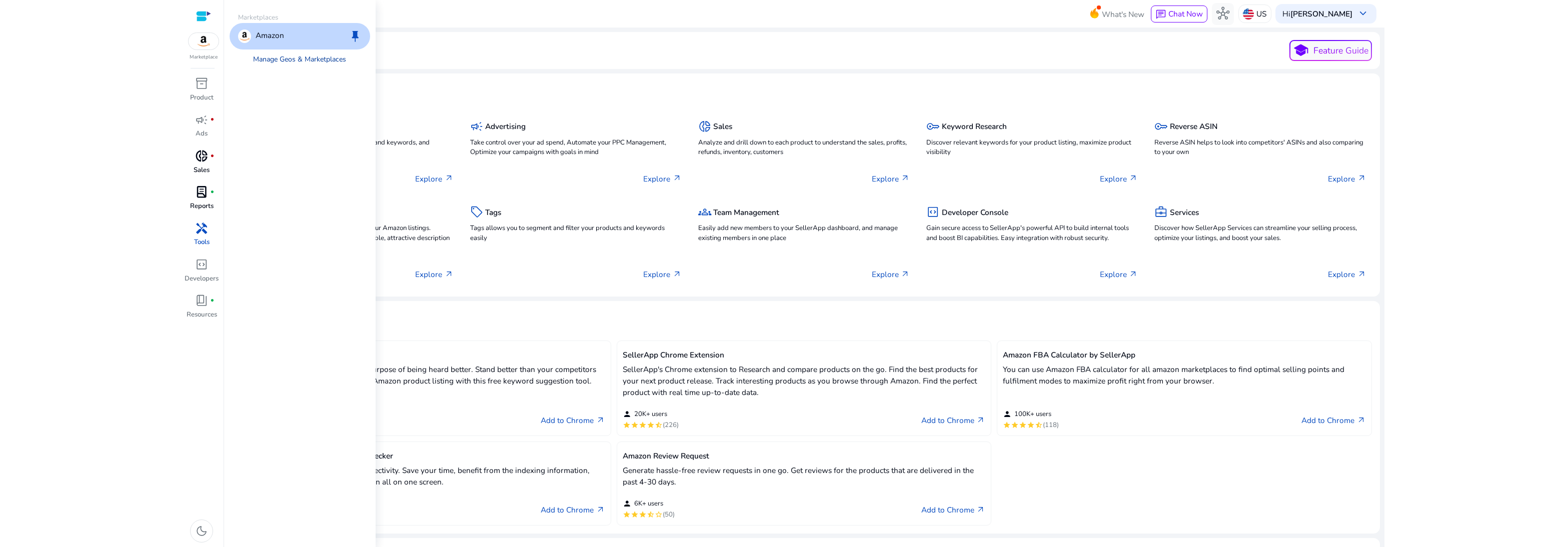
click at [288, 59] on link "Manage Geos & Marketplaces" at bounding box center [300, 59] width 111 height 20
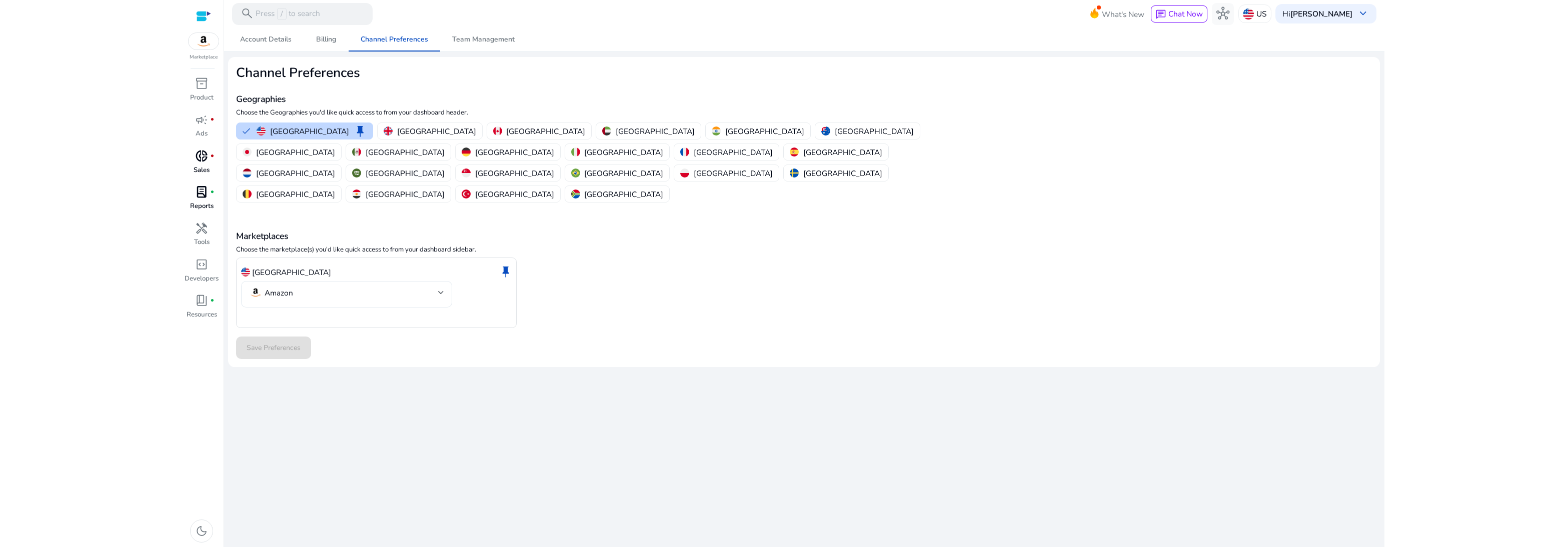
click at [400, 286] on mat-select-trigger "Amazon" at bounding box center [343, 293] width 189 height 13
click at [451, 375] on div at bounding box center [784, 273] width 1568 height 547
click at [593, 19] on span "Chat Now" at bounding box center [1186, 13] width 34 height 10
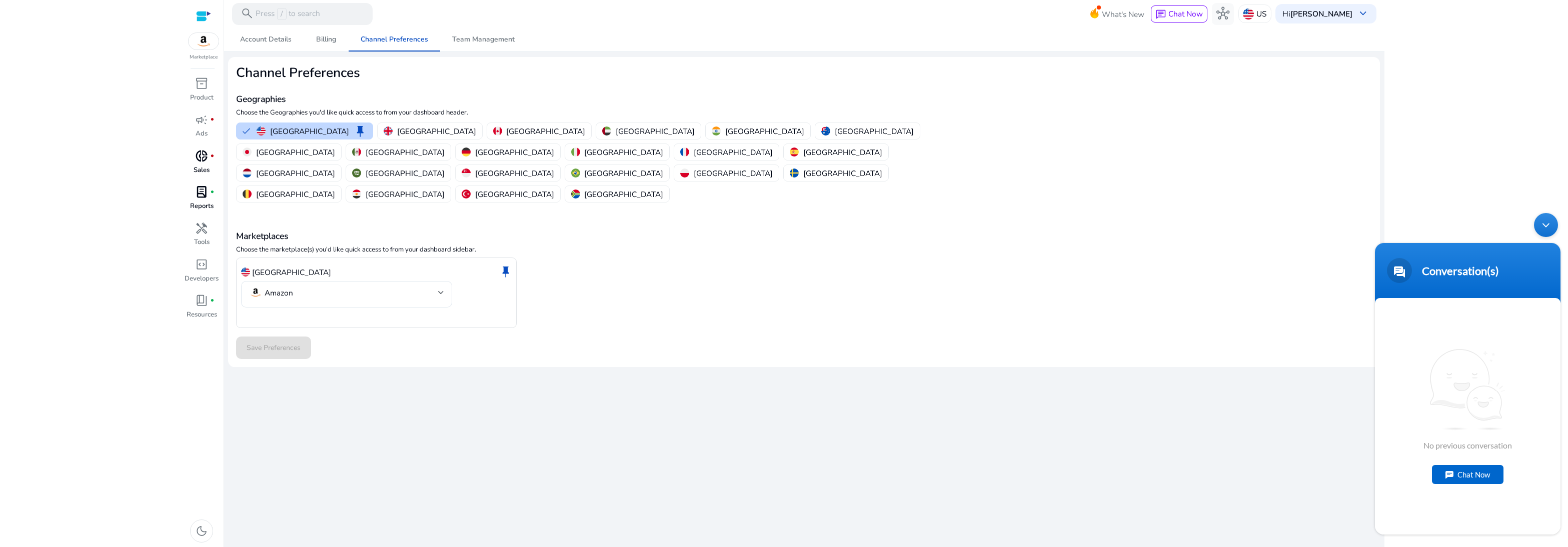
click at [207, 22] on div at bounding box center [203, 16] width 15 height 12
